Goal: Information Seeking & Learning: Learn about a topic

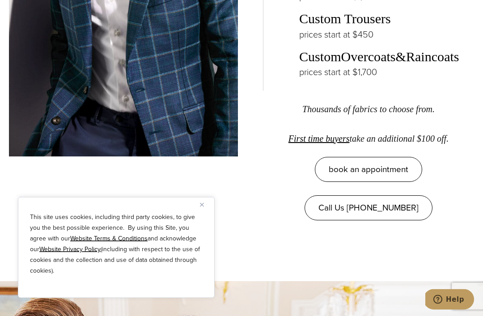
scroll to position [1642, 0]
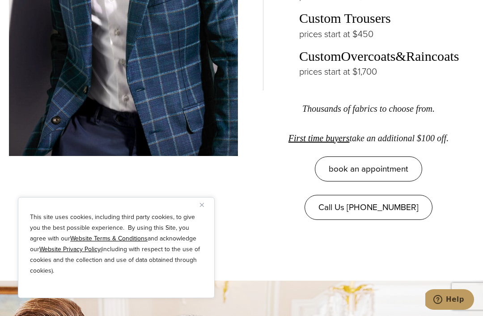
click at [208, 210] on button "Close" at bounding box center [205, 205] width 11 height 11
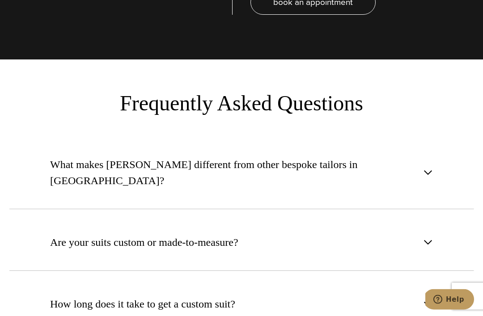
scroll to position [3466, 0]
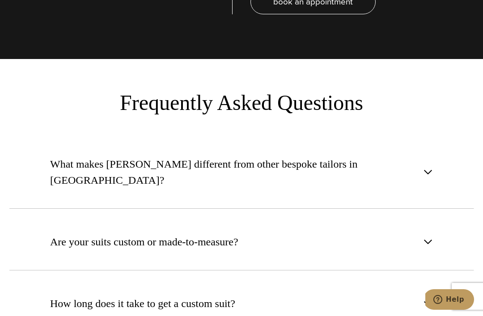
click at [431, 167] on span "button" at bounding box center [428, 172] width 11 height 11
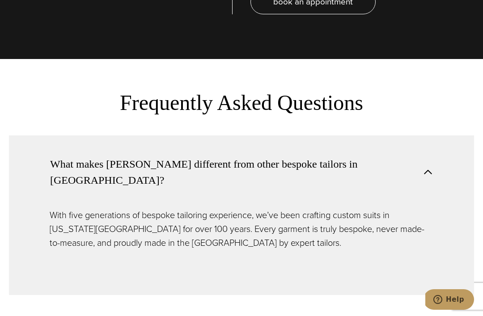
click at [434, 157] on button "What makes [PERSON_NAME] different from other bespoke tailors in [GEOGRAPHIC_DA…" at bounding box center [241, 172] width 465 height 73
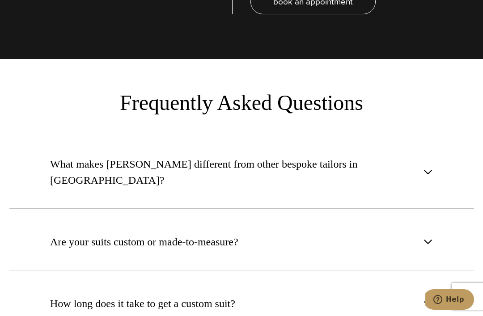
click at [434, 217] on button "Are your suits custom or made-to-measure?" at bounding box center [241, 241] width 465 height 57
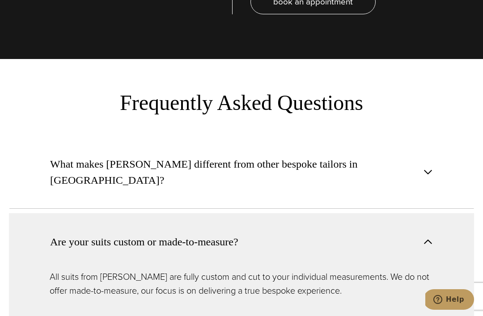
click at [431, 237] on span "button" at bounding box center [428, 242] width 11 height 11
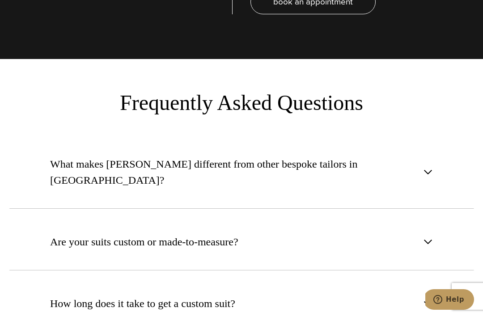
click at [432, 298] on span "button" at bounding box center [428, 303] width 11 height 11
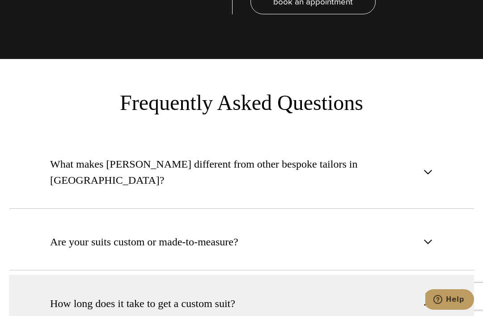
click at [447, 275] on button "How long does it take to get a custom suit?" at bounding box center [241, 303] width 465 height 57
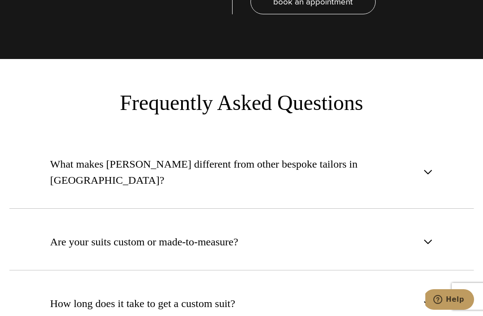
scroll to position [3482, 0]
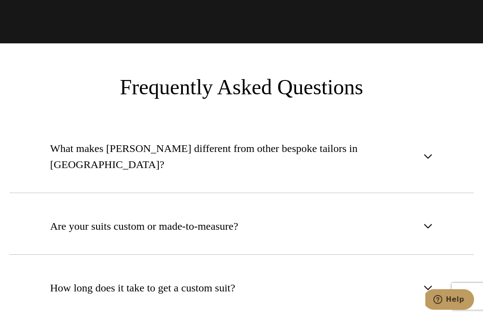
click at [432, 283] on span "button" at bounding box center [428, 288] width 11 height 11
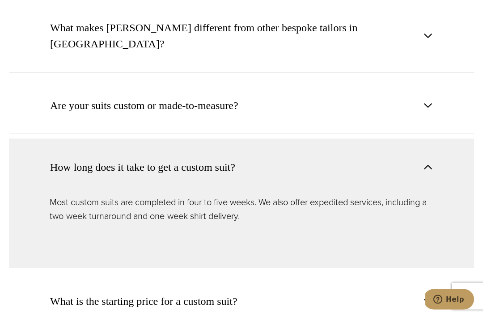
scroll to position [3603, 0]
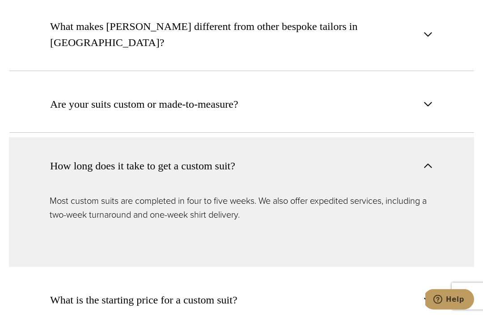
click at [436, 273] on button "What is the starting price for a custom suit?" at bounding box center [241, 300] width 465 height 57
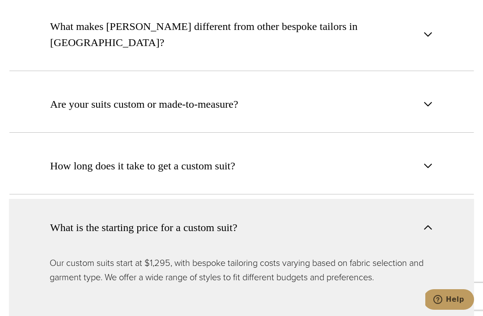
click at [434, 201] on button "What is the starting price for a custom suit?" at bounding box center [241, 227] width 465 height 57
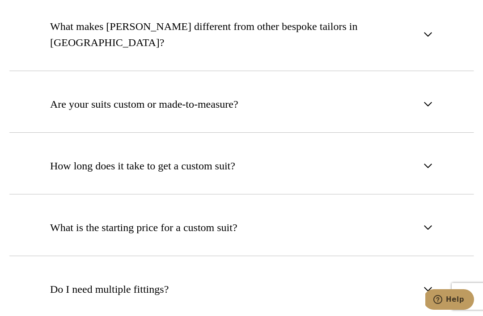
click at [432, 284] on span "button" at bounding box center [428, 289] width 11 height 11
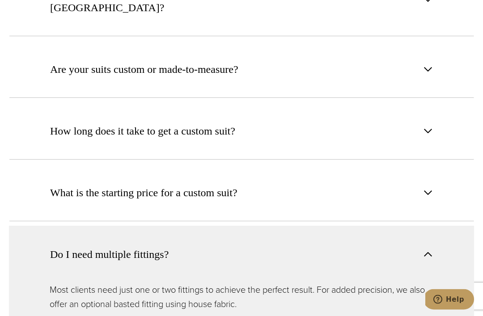
scroll to position [3641, 0]
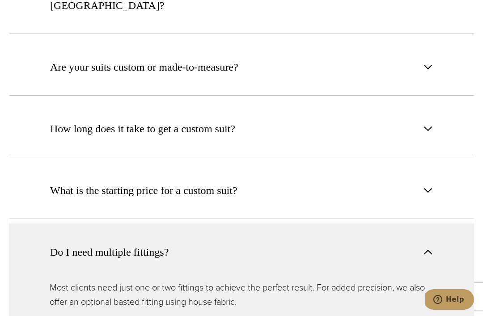
click at [434, 232] on button "Do I need multiple fittings?" at bounding box center [241, 252] width 465 height 57
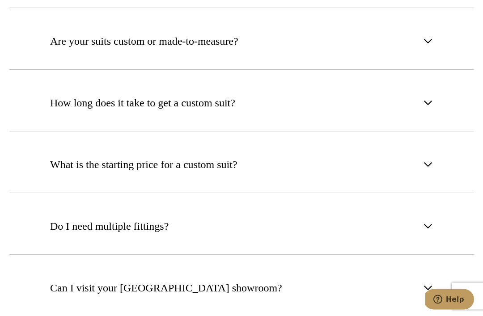
scroll to position [3667, 0]
click at [433, 283] on span "button" at bounding box center [428, 288] width 11 height 11
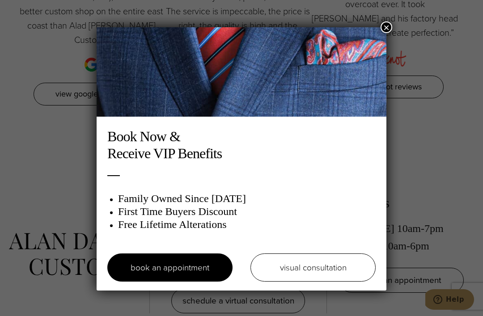
scroll to position [4484, 0]
